Goal: Information Seeking & Learning: Learn about a topic

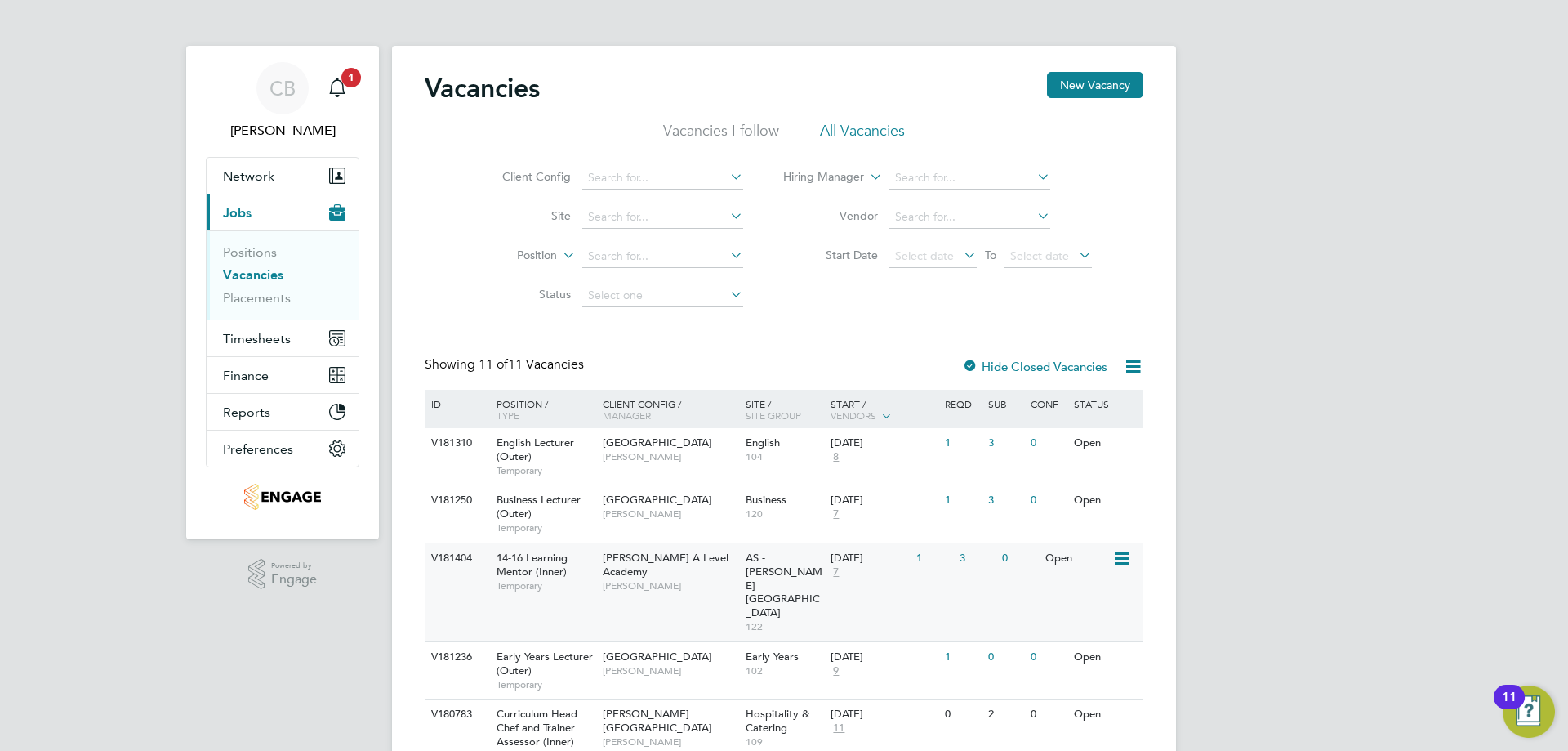
click at [696, 563] on span "[PERSON_NAME] A Level Academy" at bounding box center [665, 565] width 125 height 28
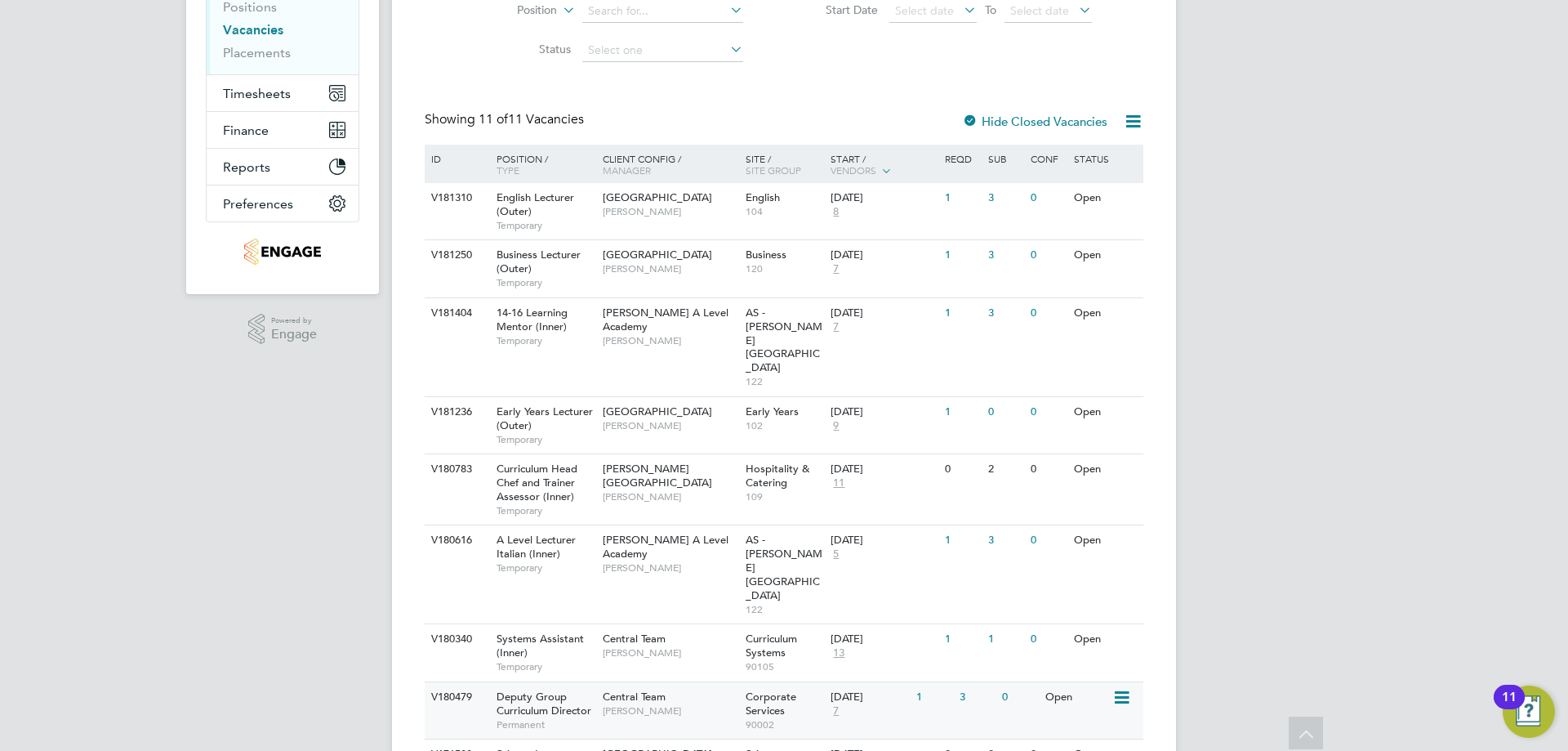
scroll to position [327, 0]
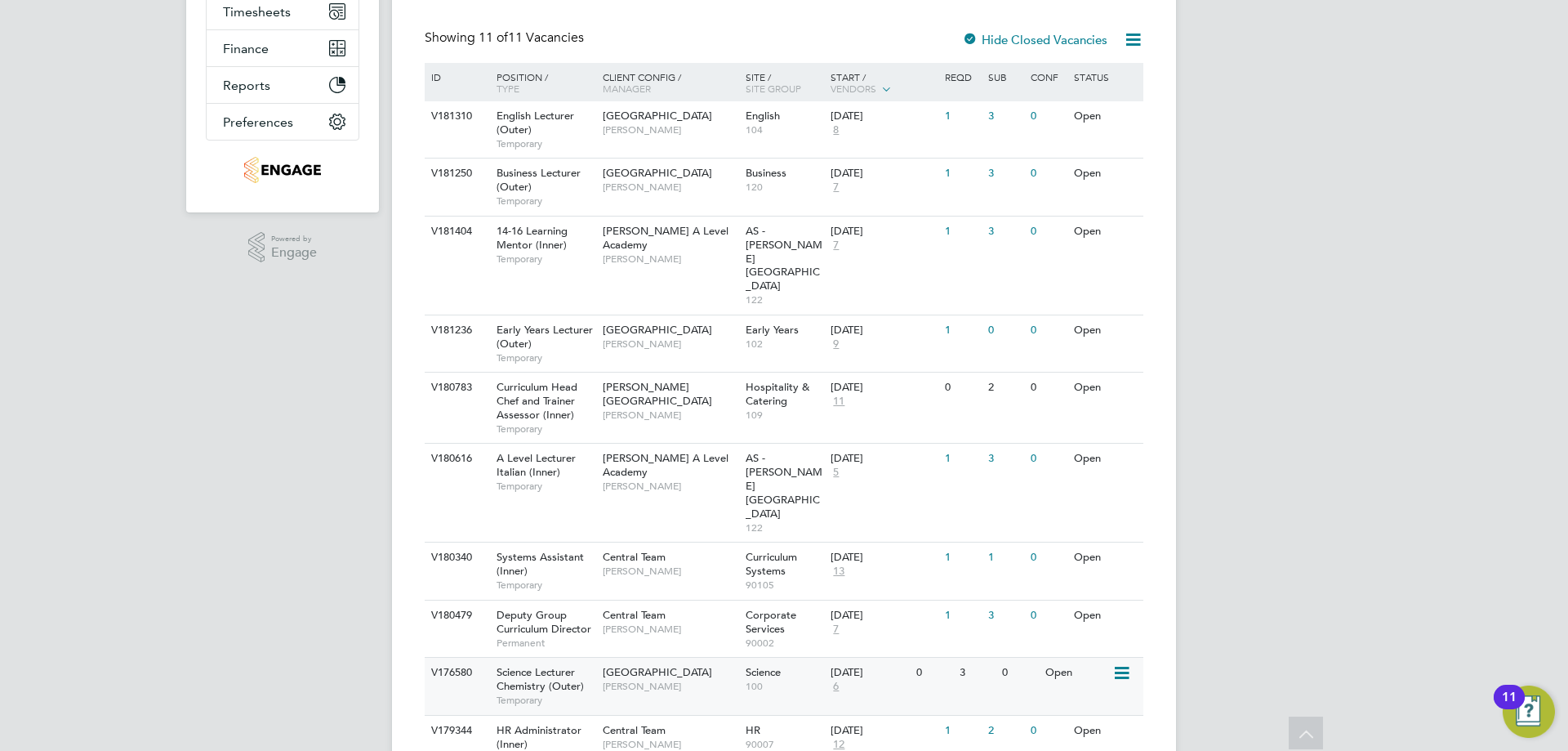
click at [616, 658] on div "Havering Sixth Form Campus [PERSON_NAME]" at bounding box center [670, 679] width 143 height 42
click at [609, 665] on span "[GEOGRAPHIC_DATA]" at bounding box center [657, 672] width 110 height 14
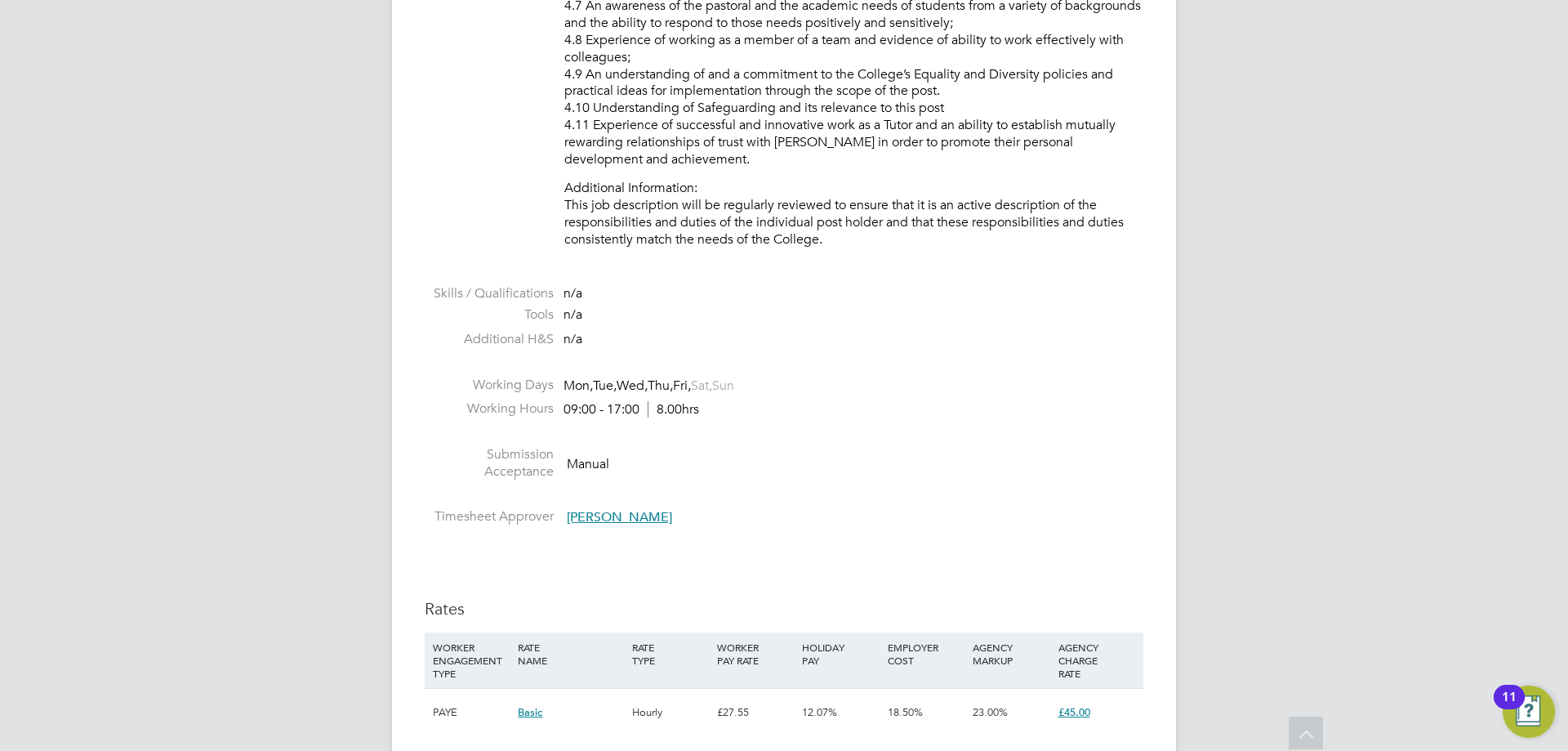
scroll to position [2696, 0]
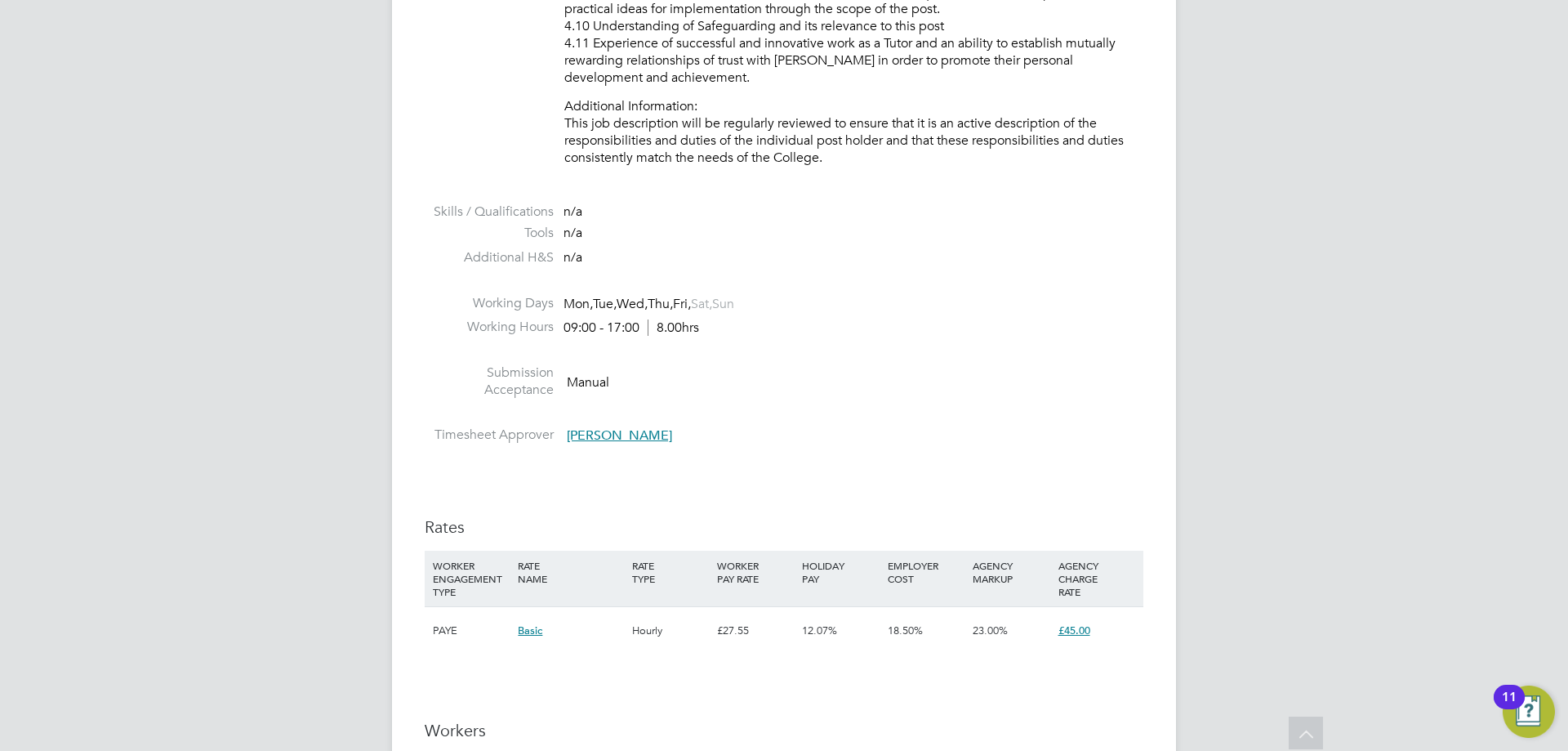
scroll to position [2696, 0]
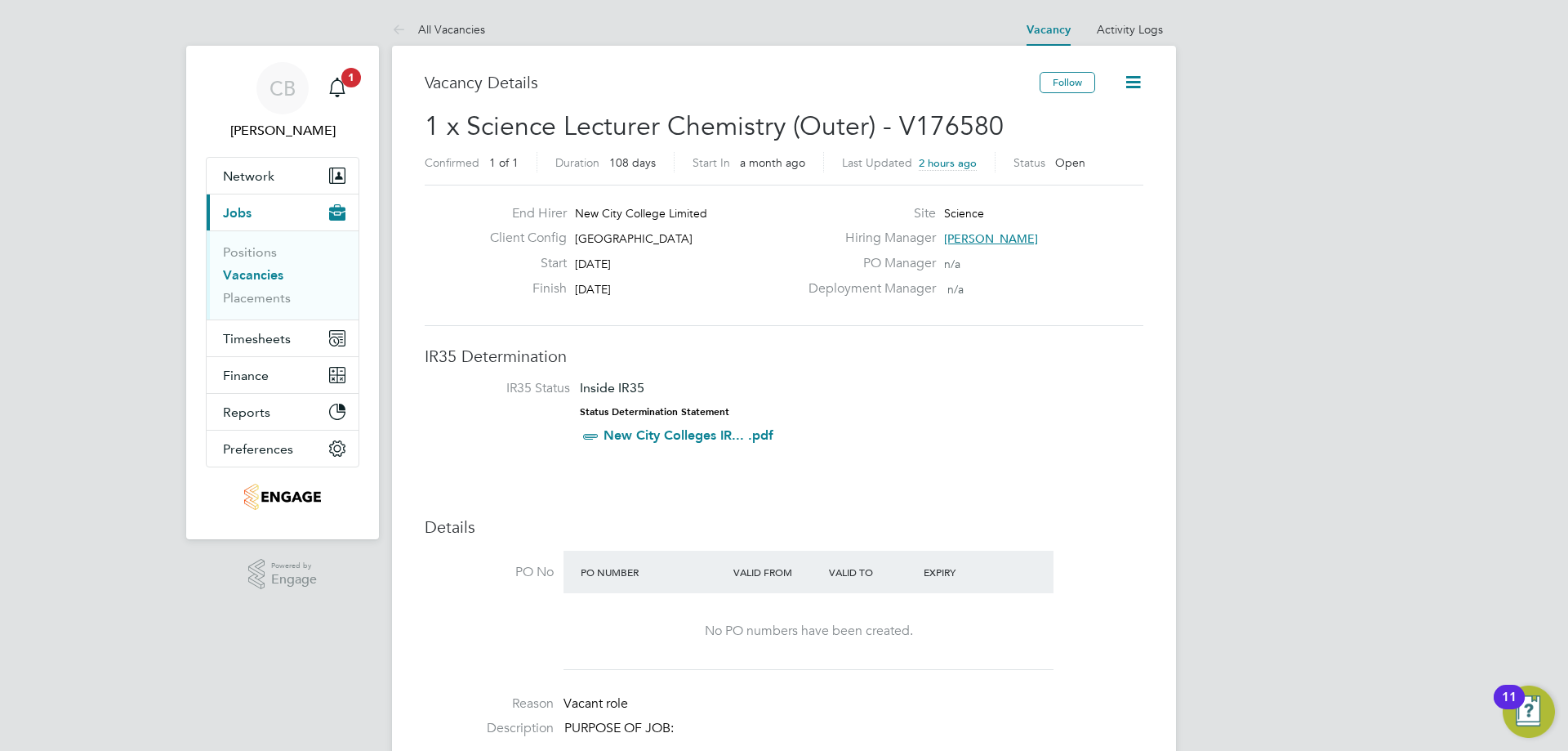
click at [259, 272] on link "Vacancies" at bounding box center [254, 275] width 61 height 16
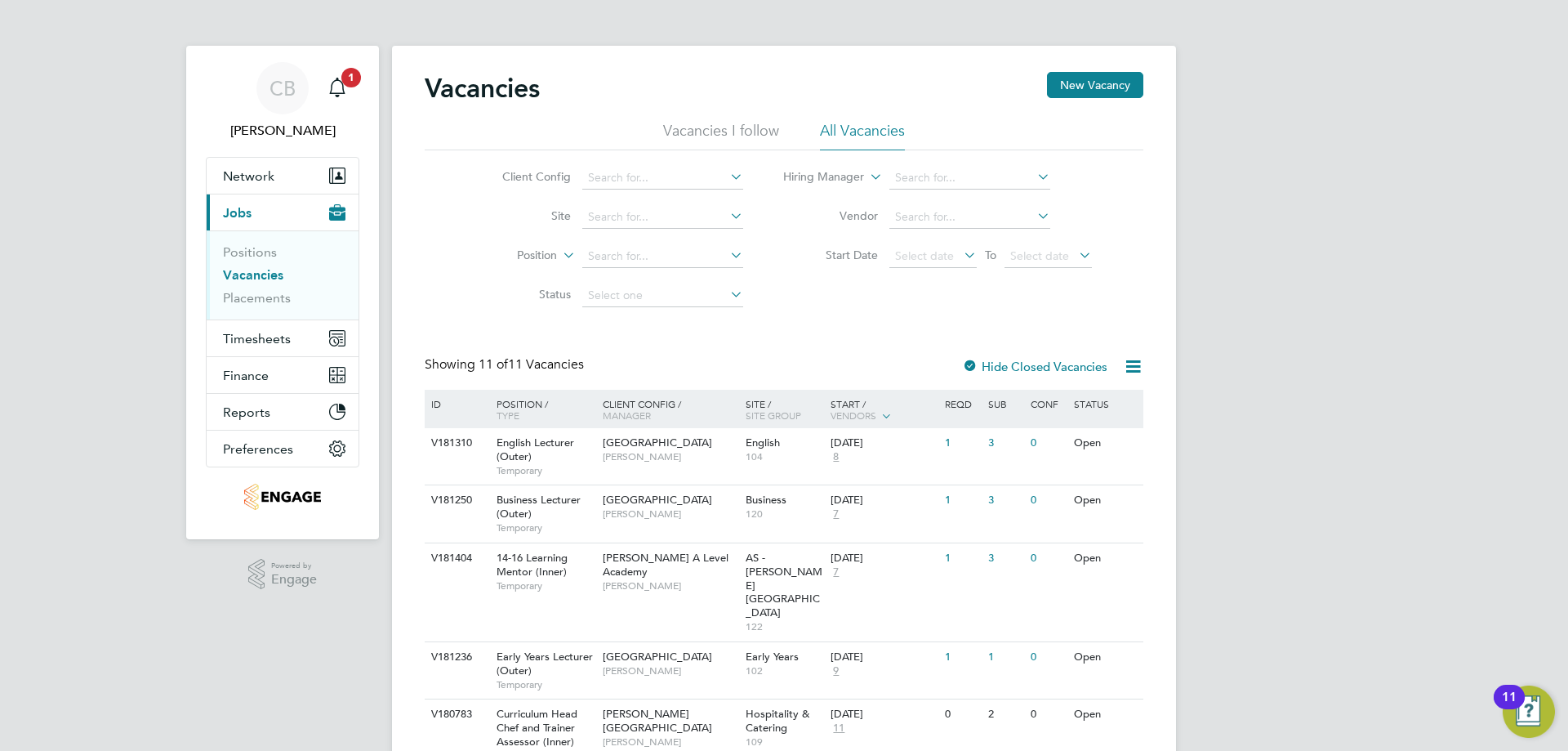
scroll to position [369, 0]
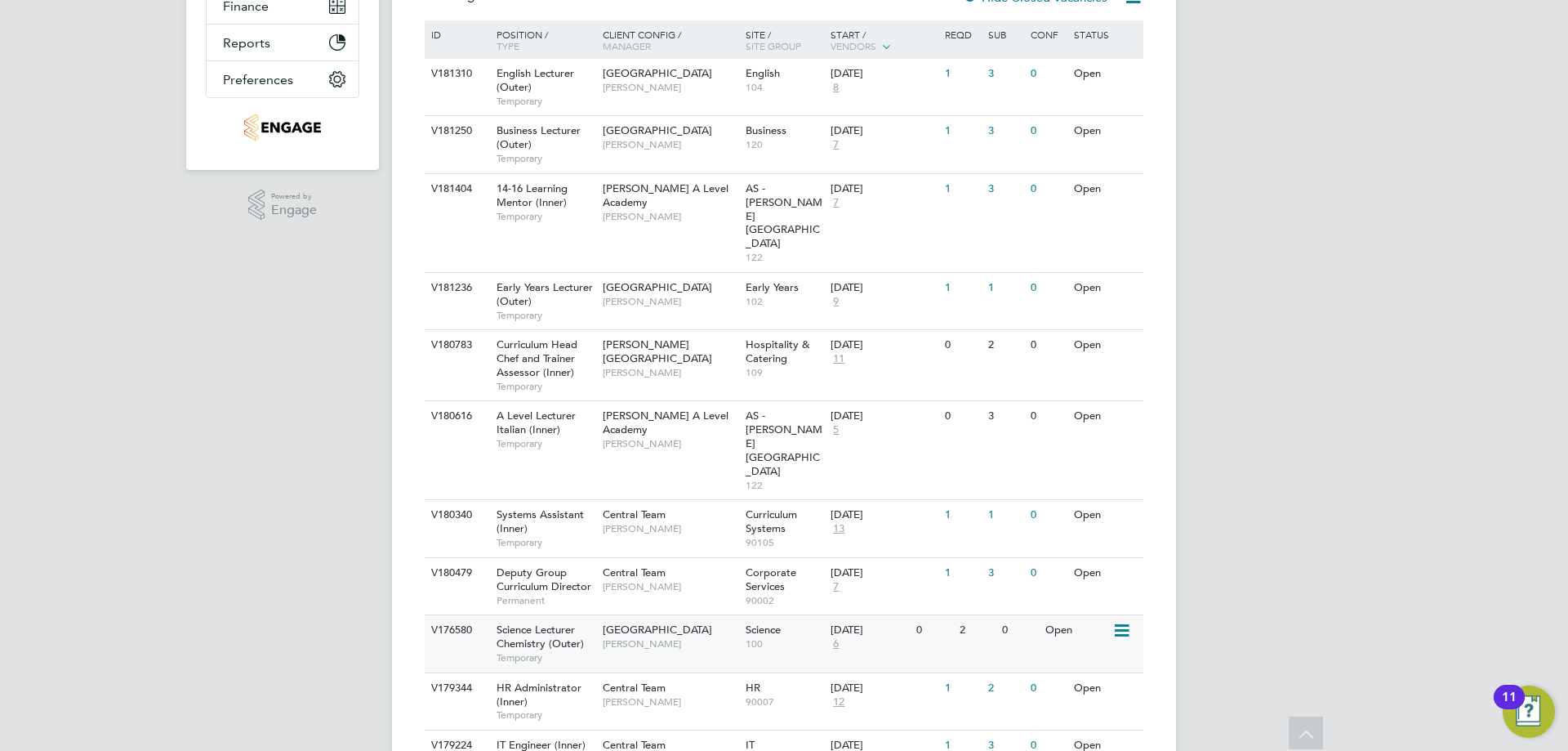
click at [568, 623] on span "Science Lecturer Chemistry (Outer)" at bounding box center [540, 637] width 88 height 28
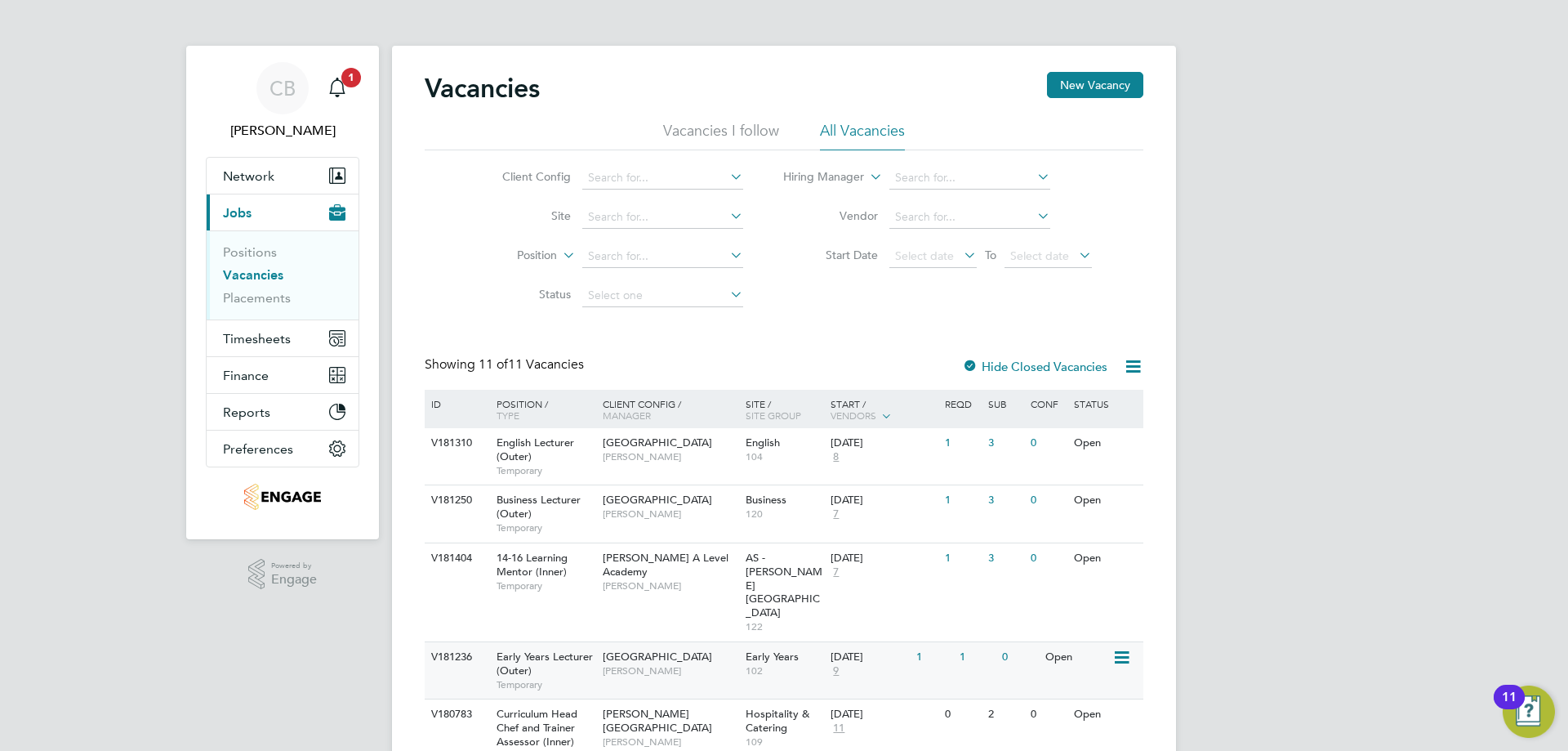
scroll to position [245, 0]
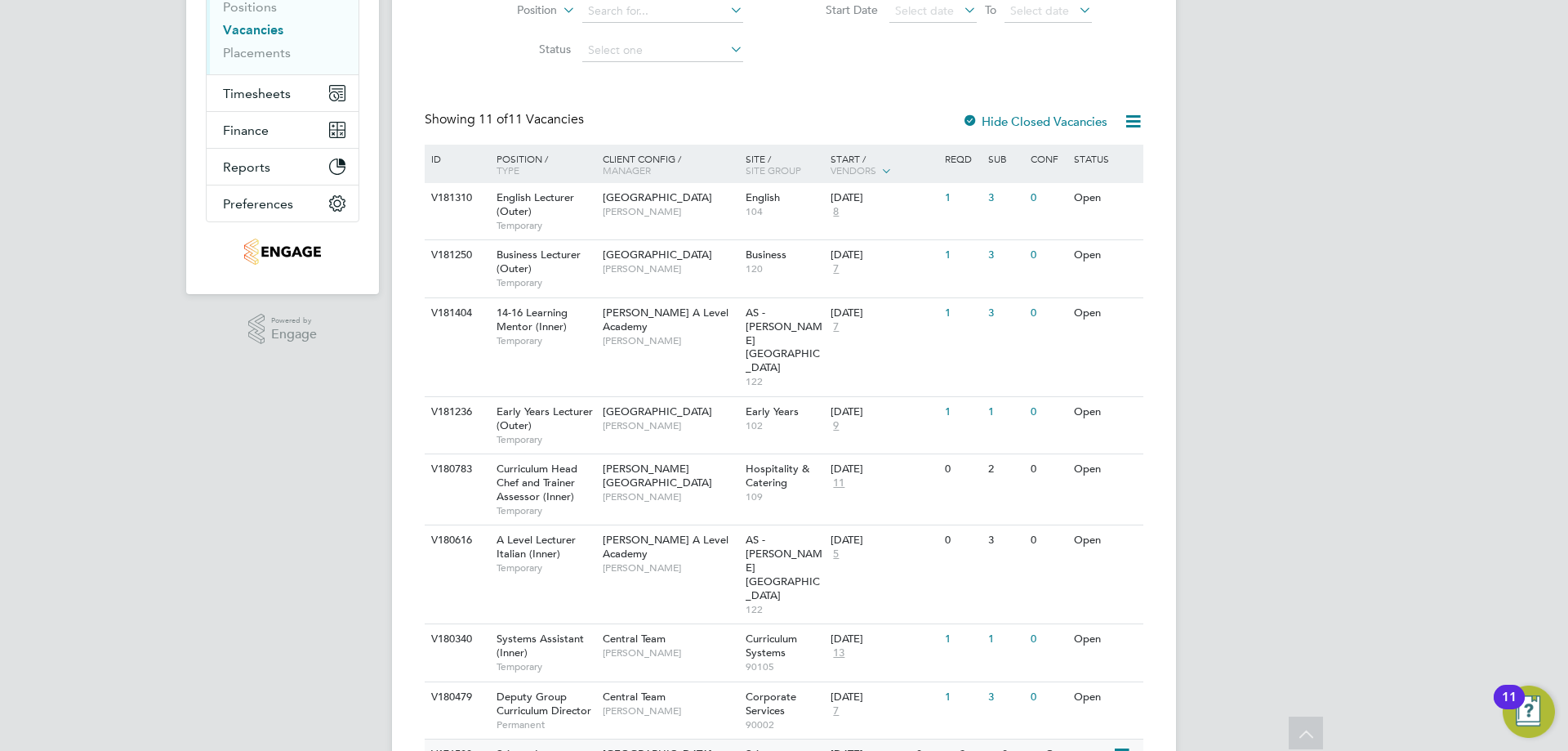
click at [550, 746] on span "Science Lecturer Chemistry (Outer)" at bounding box center [540, 760] width 88 height 28
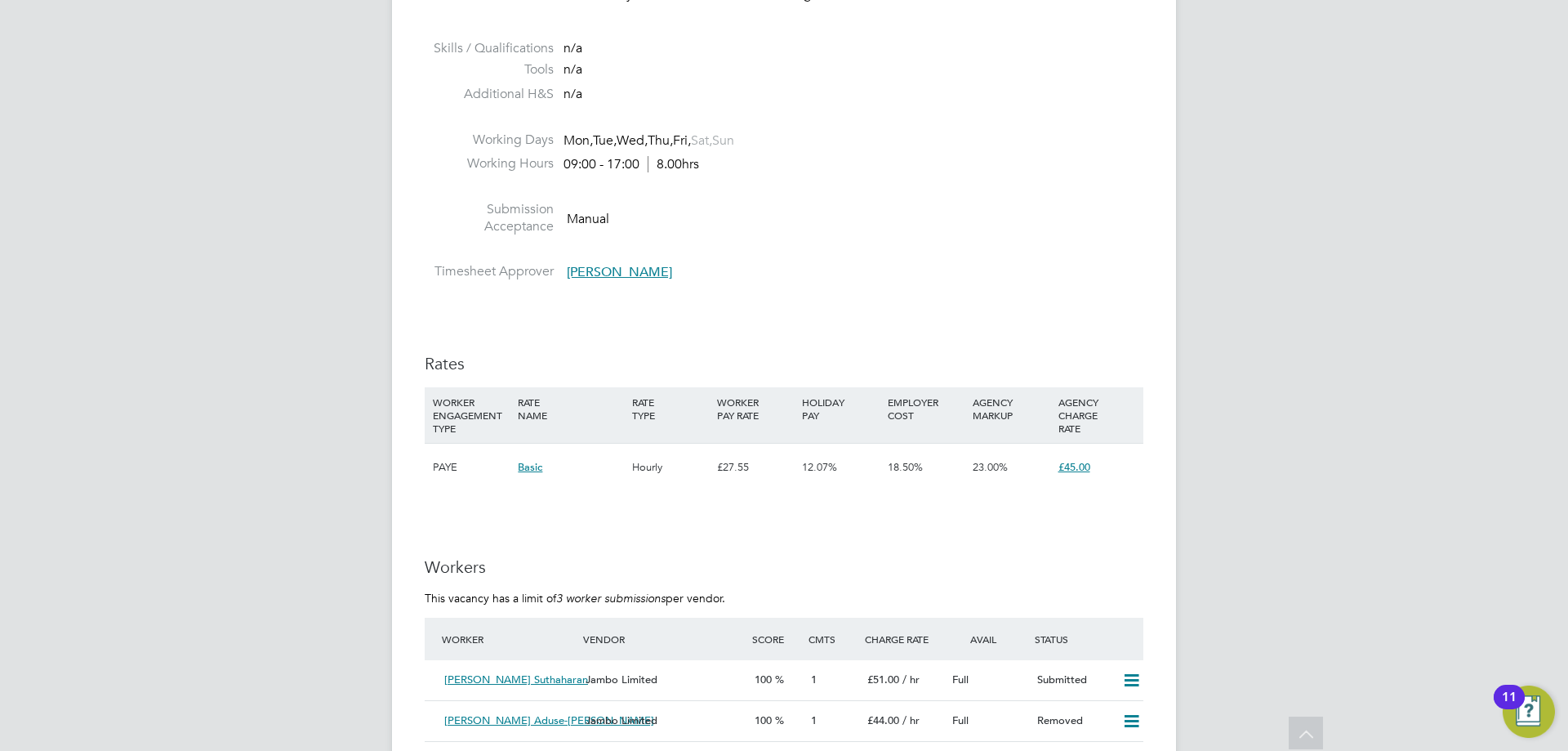
scroll to position [2777, 0]
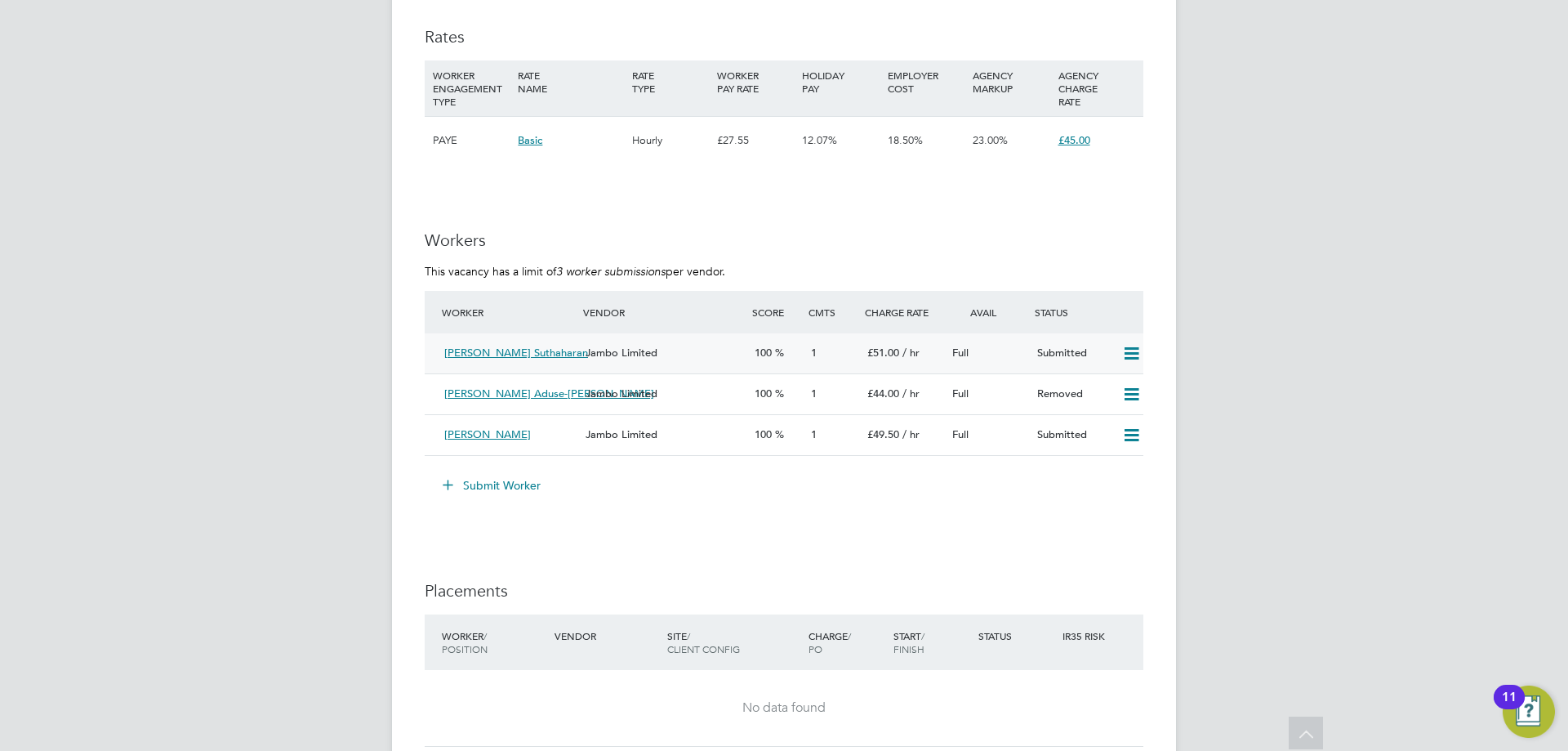
click at [824, 367] on div "1" at bounding box center [832, 352] width 56 height 27
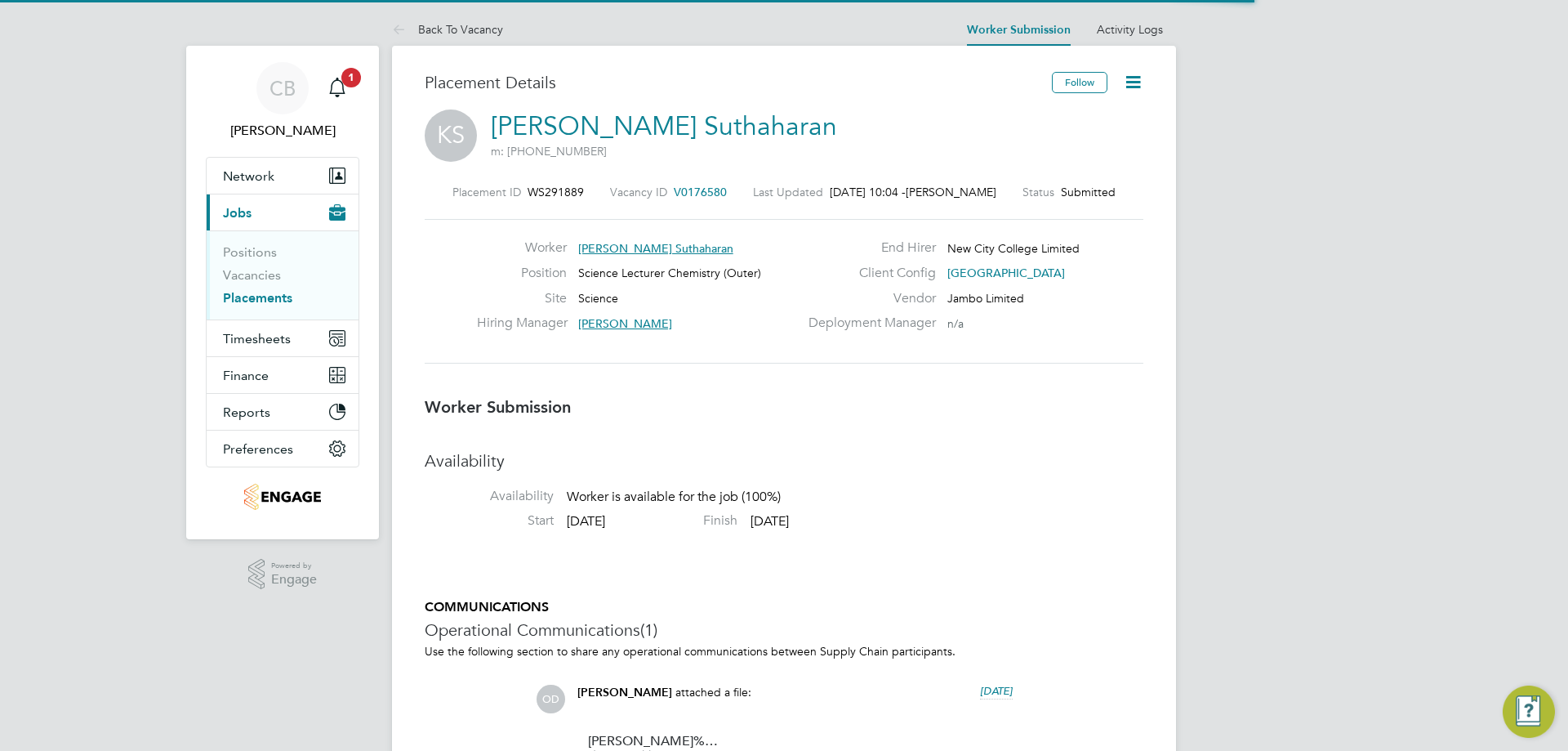
scroll to position [8, 8]
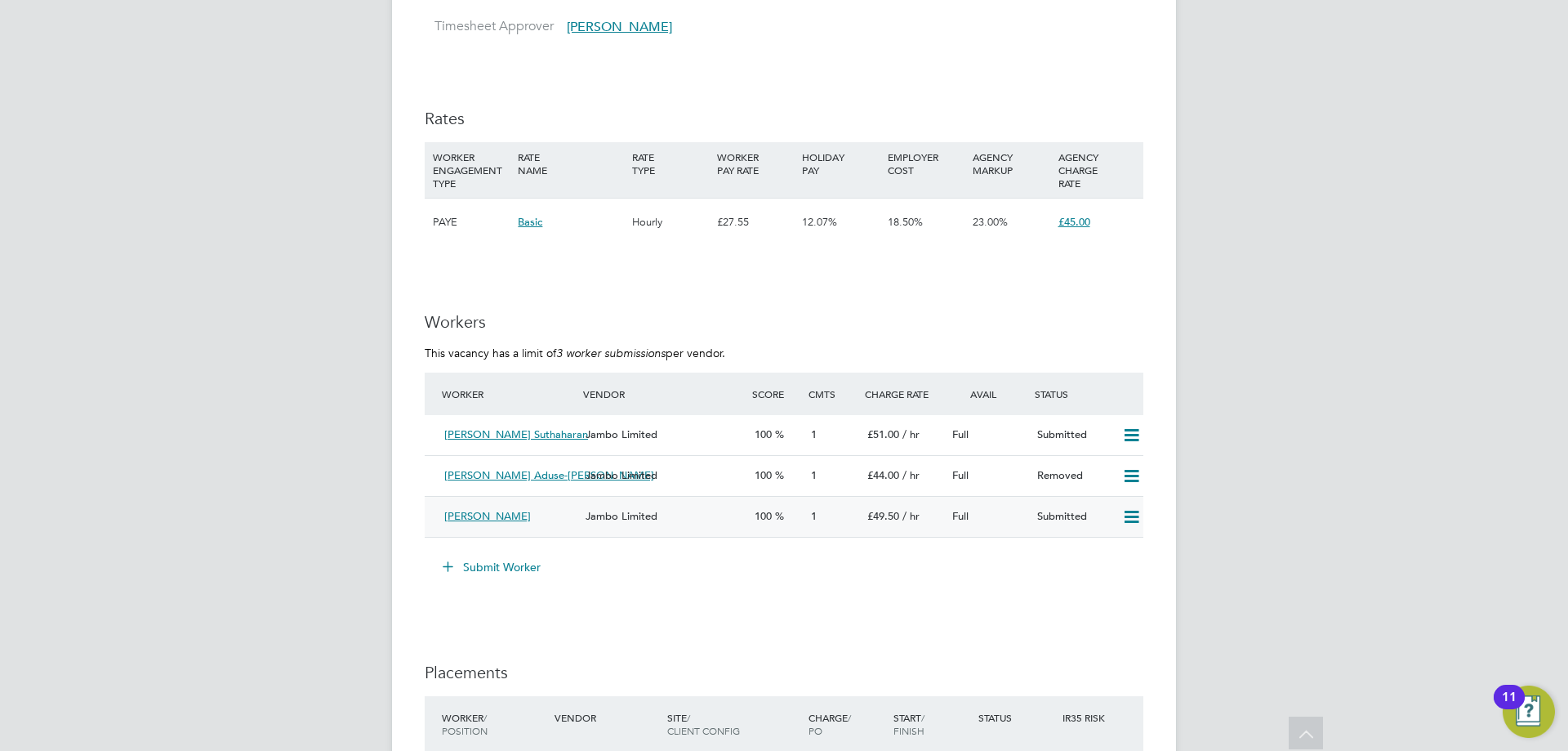
click at [814, 523] on span "1" at bounding box center [814, 516] width 6 height 14
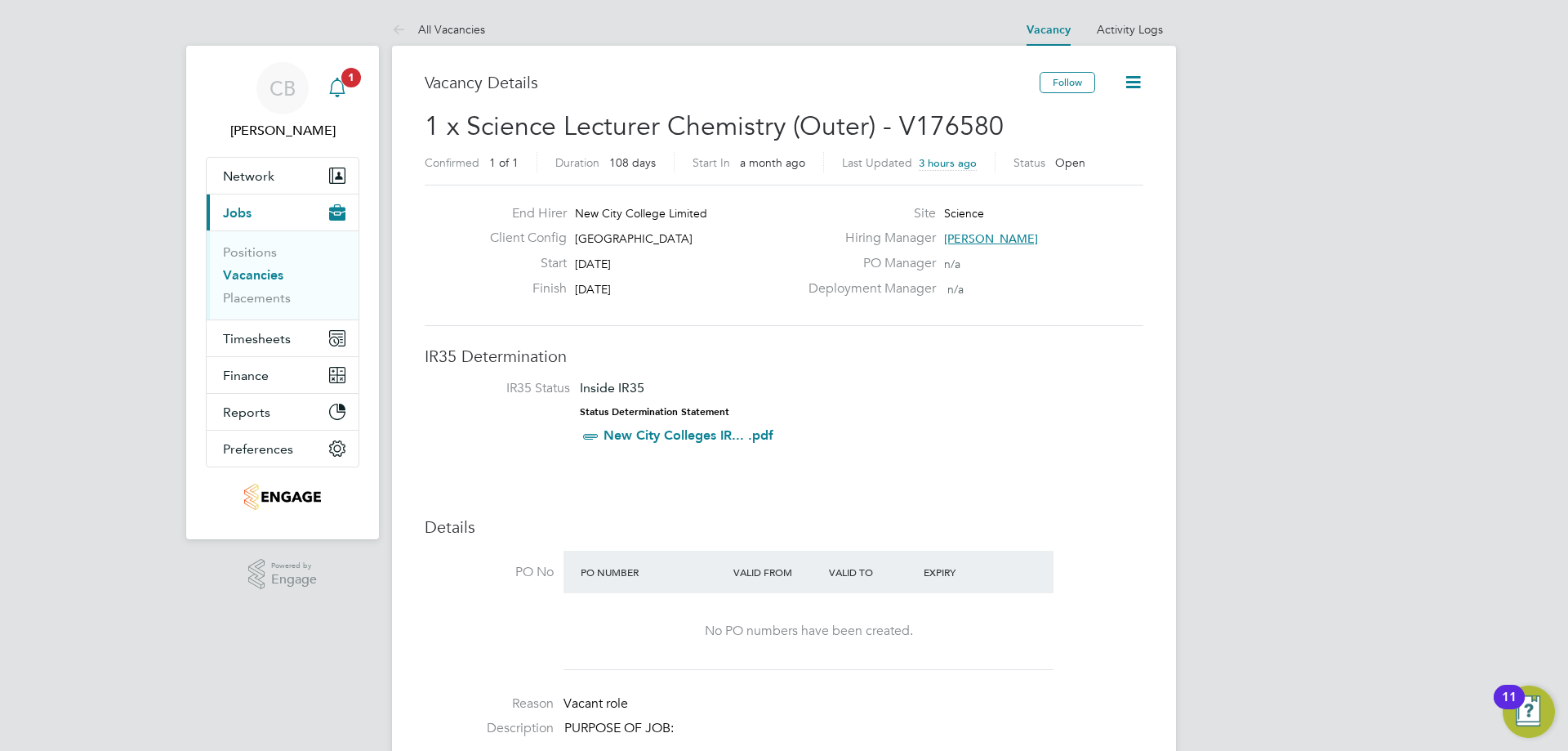
click at [338, 89] on icon "Main navigation" at bounding box center [337, 87] width 19 height 19
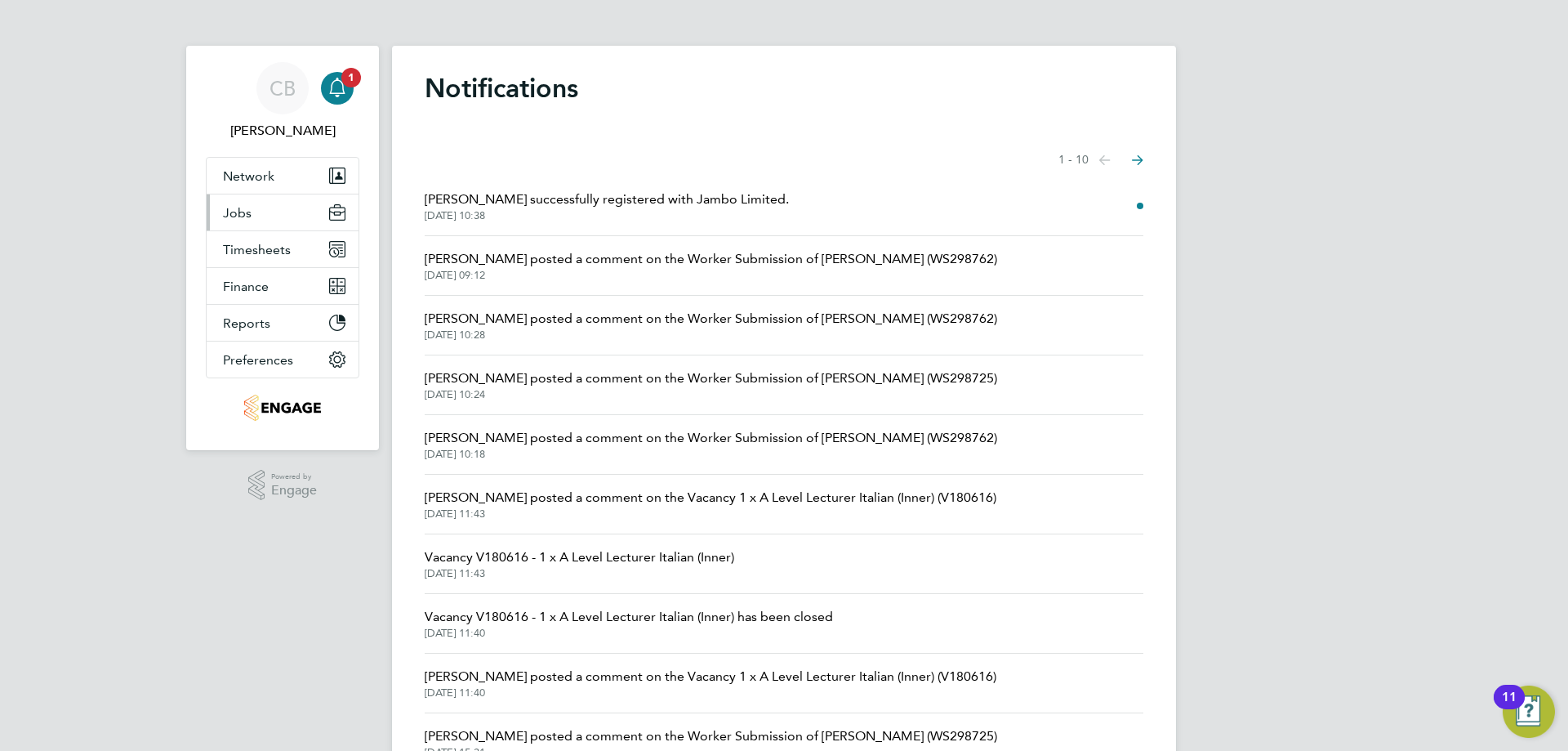
click at [310, 214] on button "Jobs" at bounding box center [282, 212] width 152 height 36
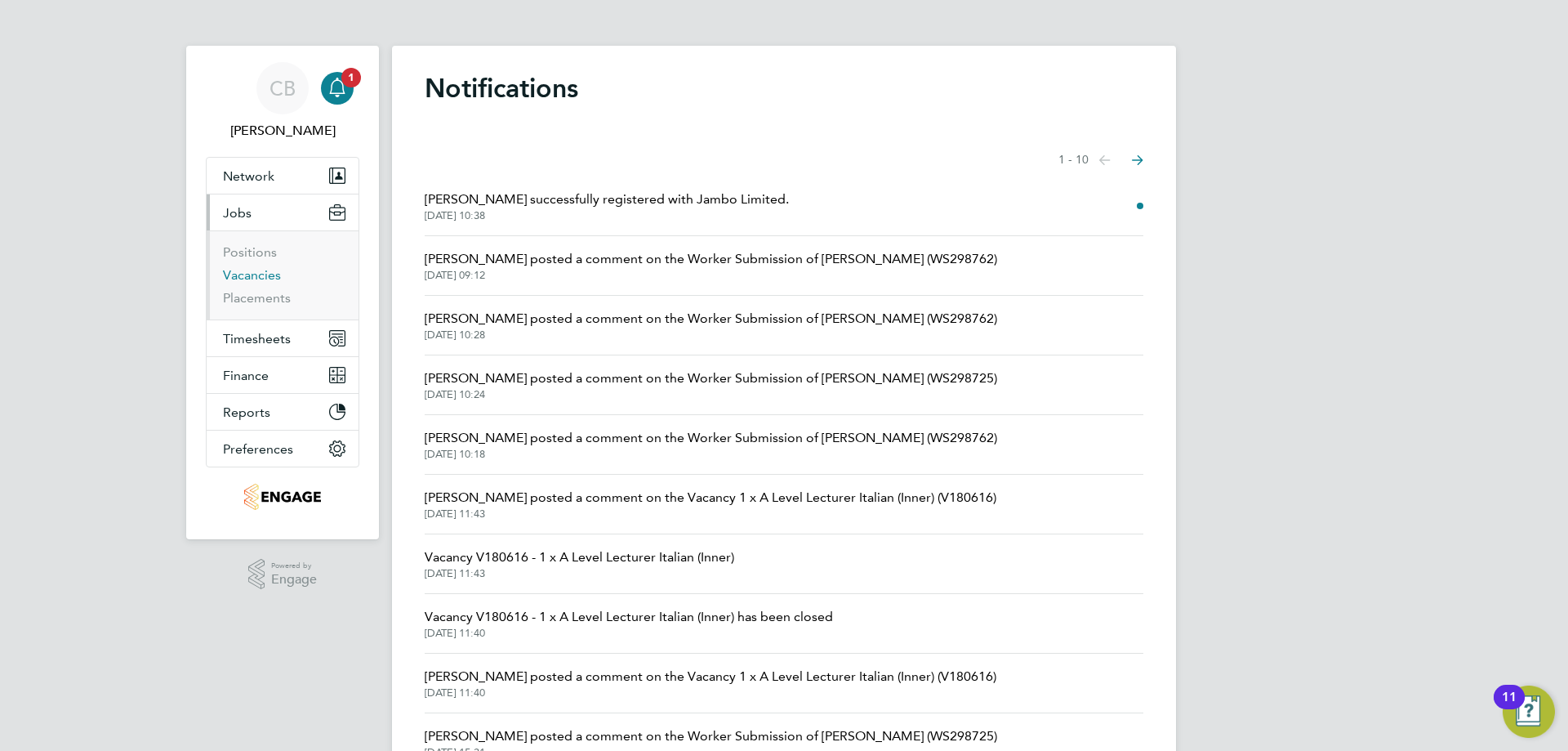
click at [264, 279] on link "Vacancies" at bounding box center [252, 275] width 58 height 16
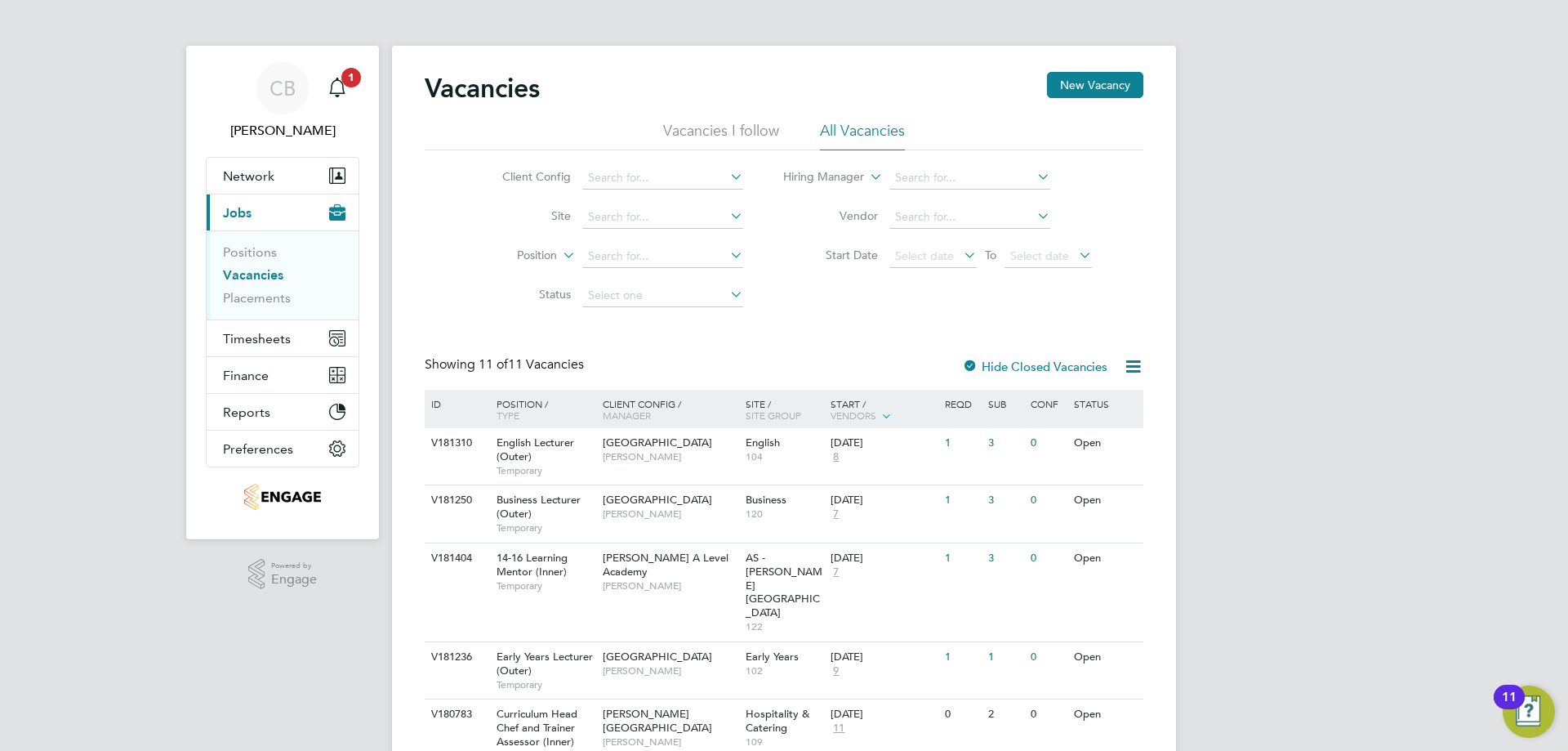
click at [260, 280] on link "Vacancies" at bounding box center [254, 275] width 61 height 16
